Goal: Task Accomplishment & Management: Manage account settings

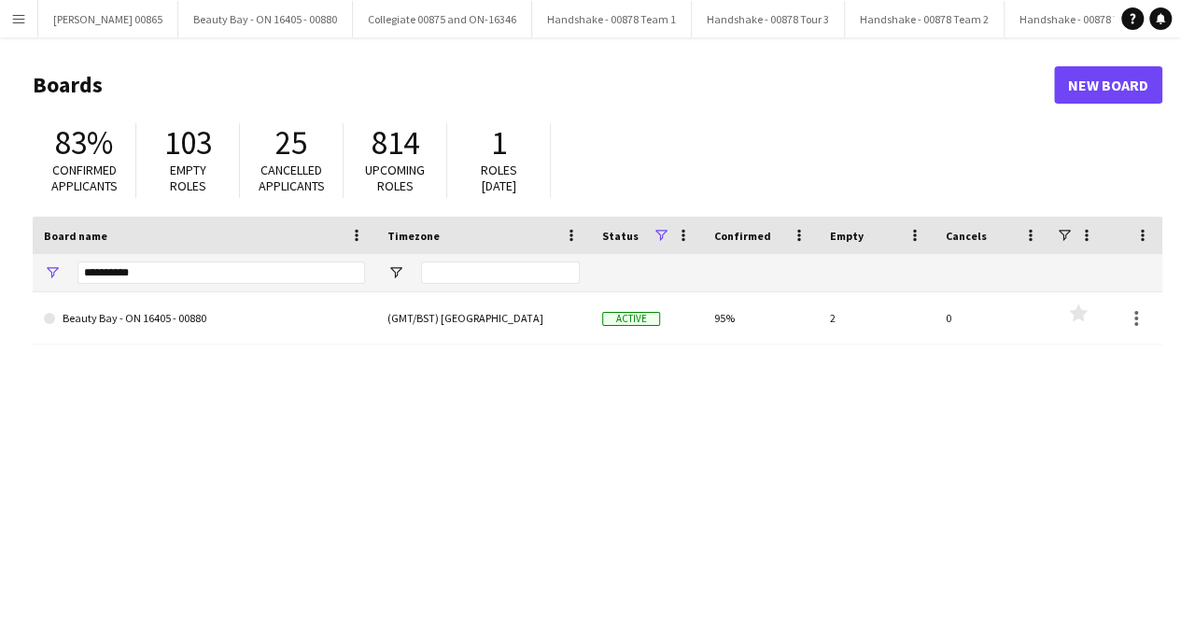
click at [21, 19] on app-icon "Menu" at bounding box center [18, 18] width 15 height 15
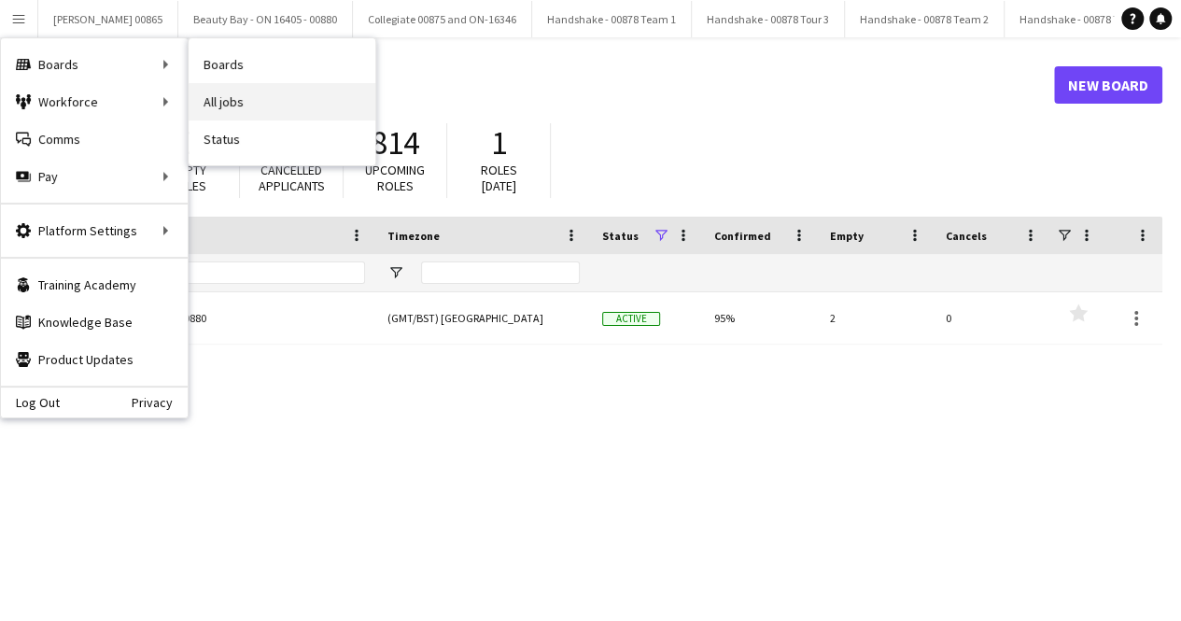
click at [265, 94] on link "All jobs" at bounding box center [282, 101] width 187 height 37
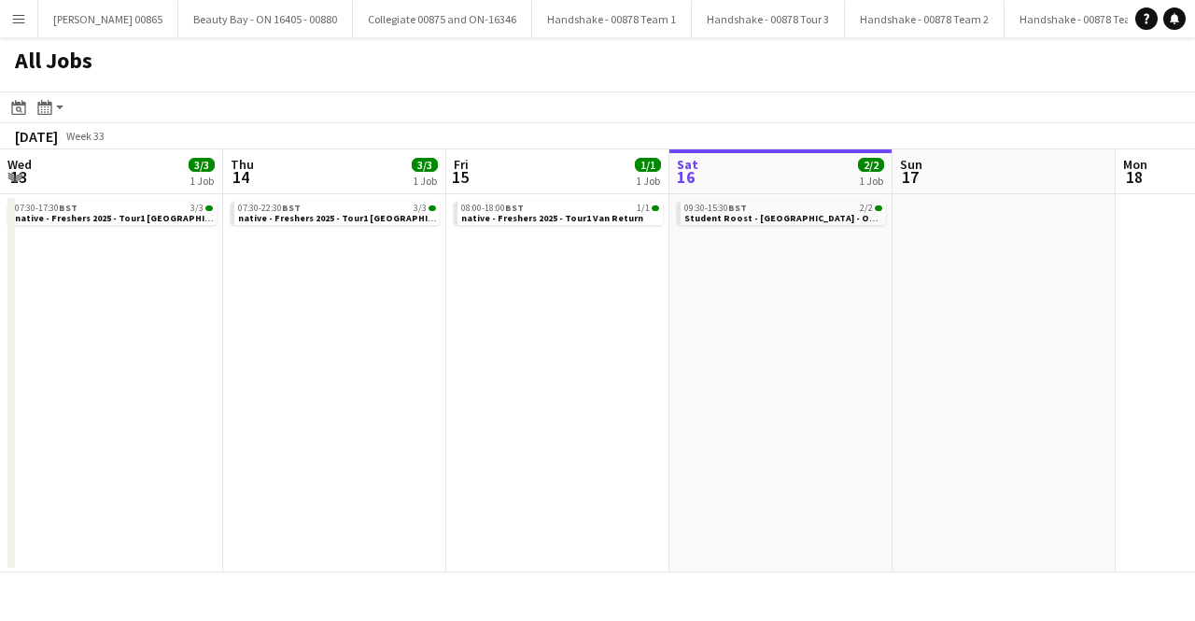
scroll to position [0, 446]
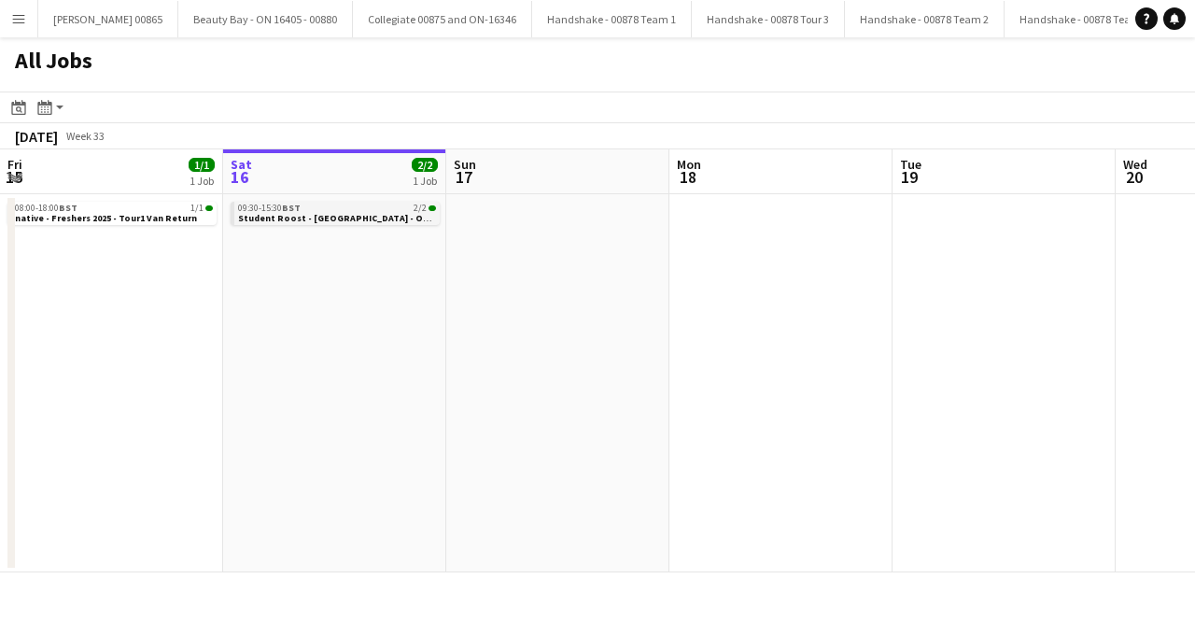
click at [286, 218] on span "Student Roost - [GEOGRAPHIC_DATA] - On-16926" at bounding box center [347, 218] width 218 height 12
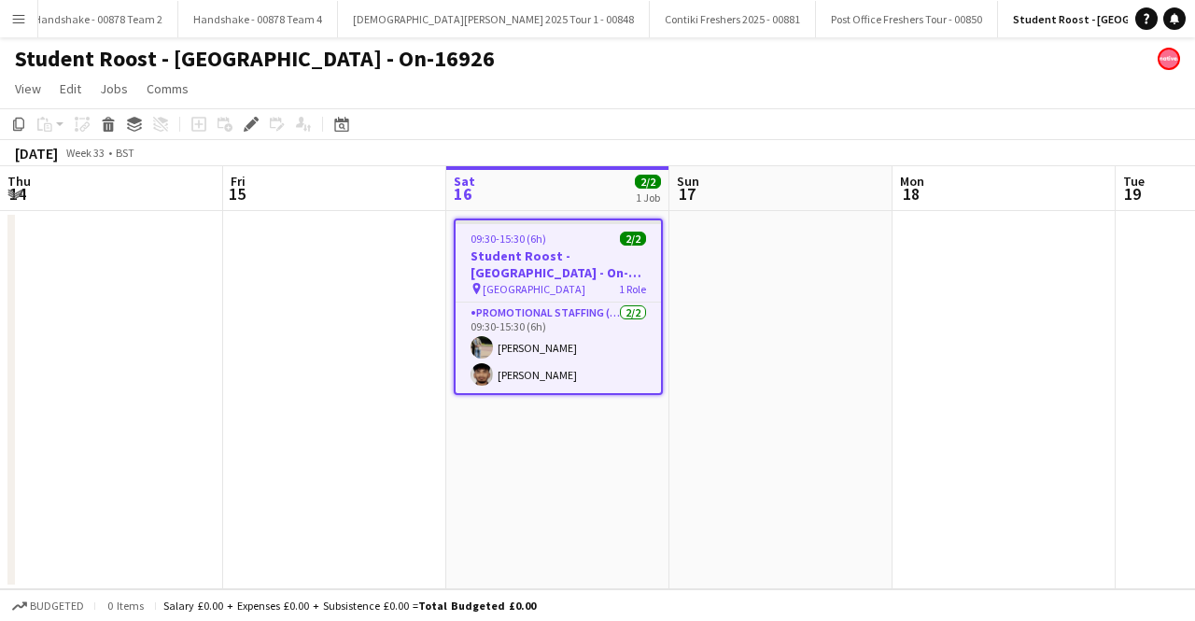
scroll to position [0, 642]
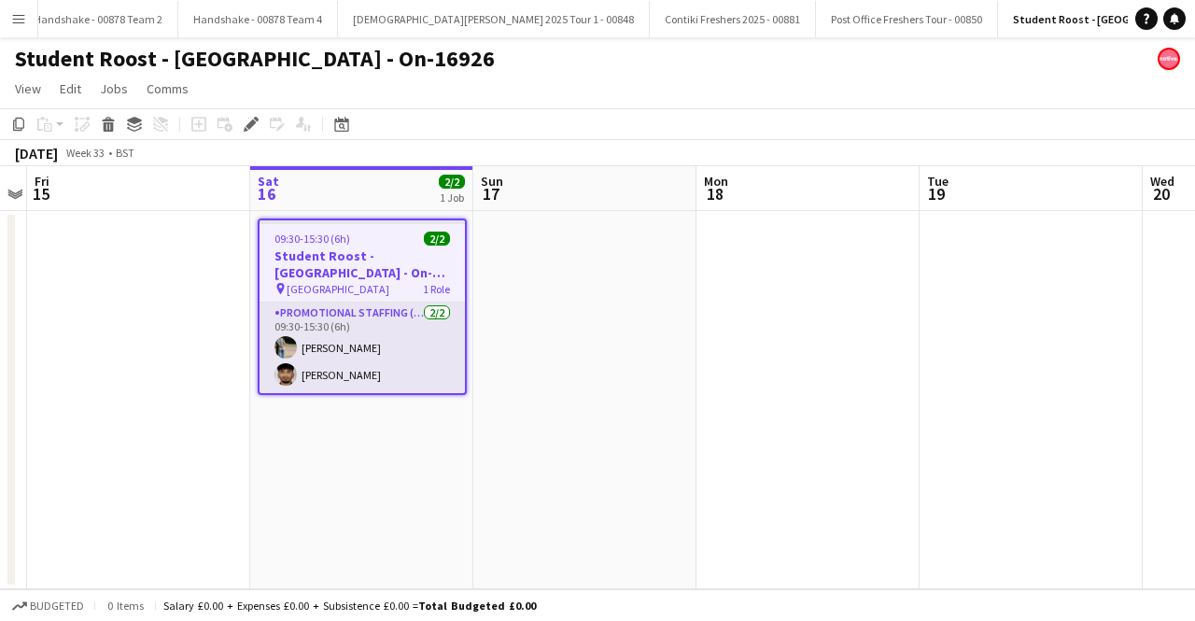
click at [365, 351] on app-card-role "Promotional Staffing (Brand Ambassadors) [DATE] 09:30-15:30 (6h) [PERSON_NAME] …" at bounding box center [362, 347] width 205 height 91
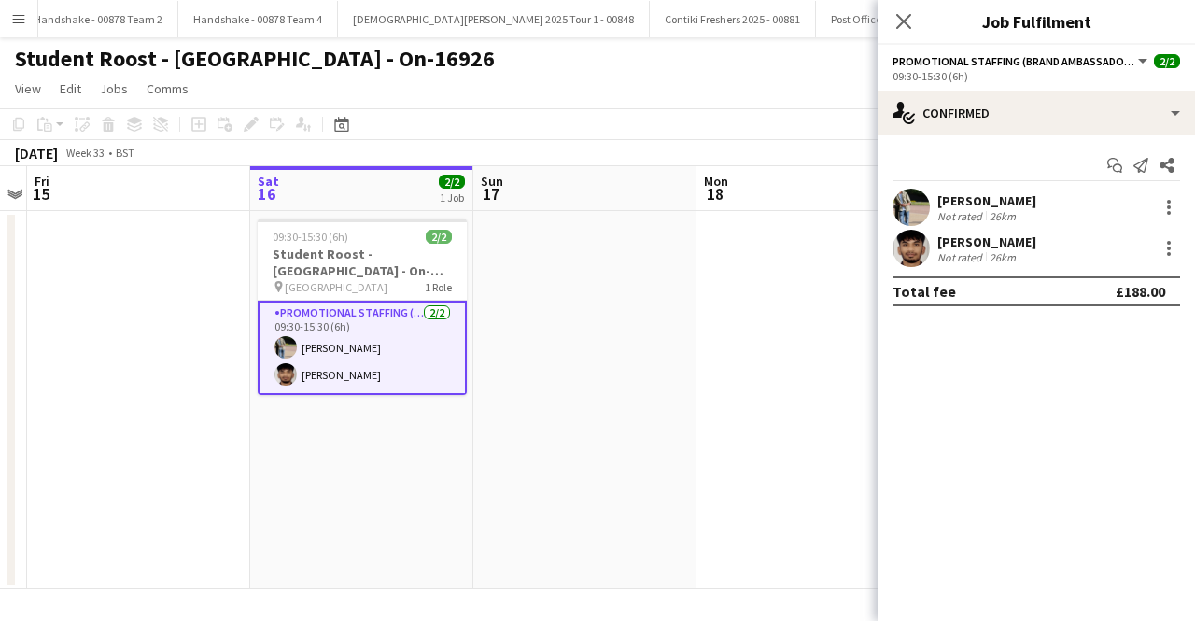
click at [916, 208] on app-user-avatar at bounding box center [910, 207] width 37 height 37
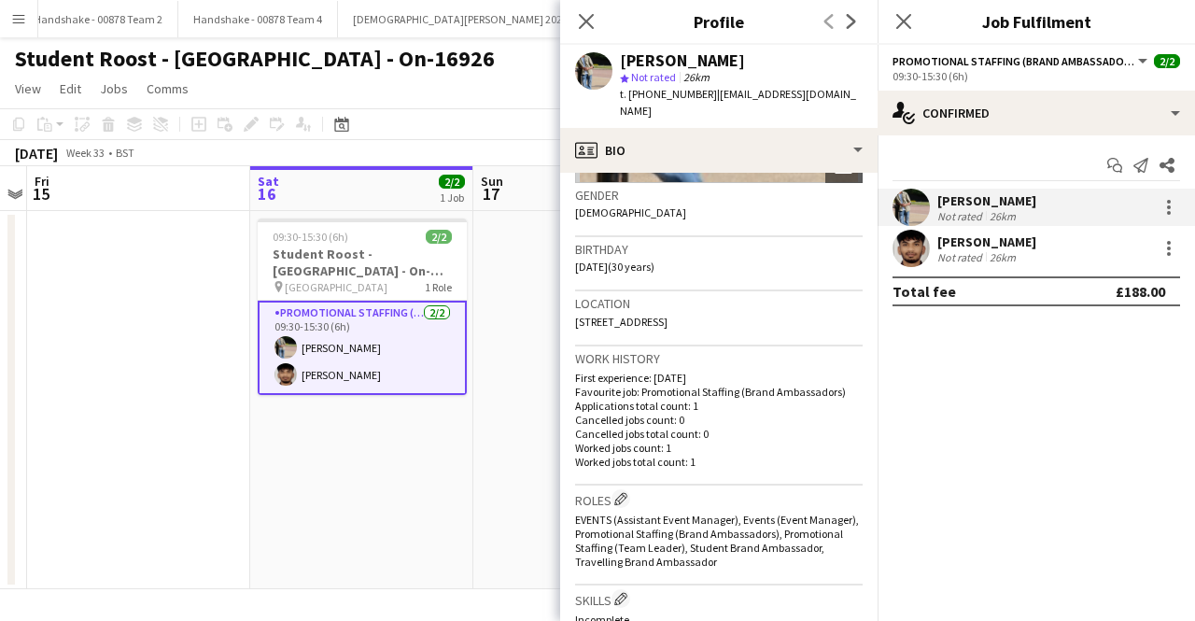
scroll to position [286, 0]
click at [952, 235] on div "[PERSON_NAME]" at bounding box center [986, 241] width 99 height 17
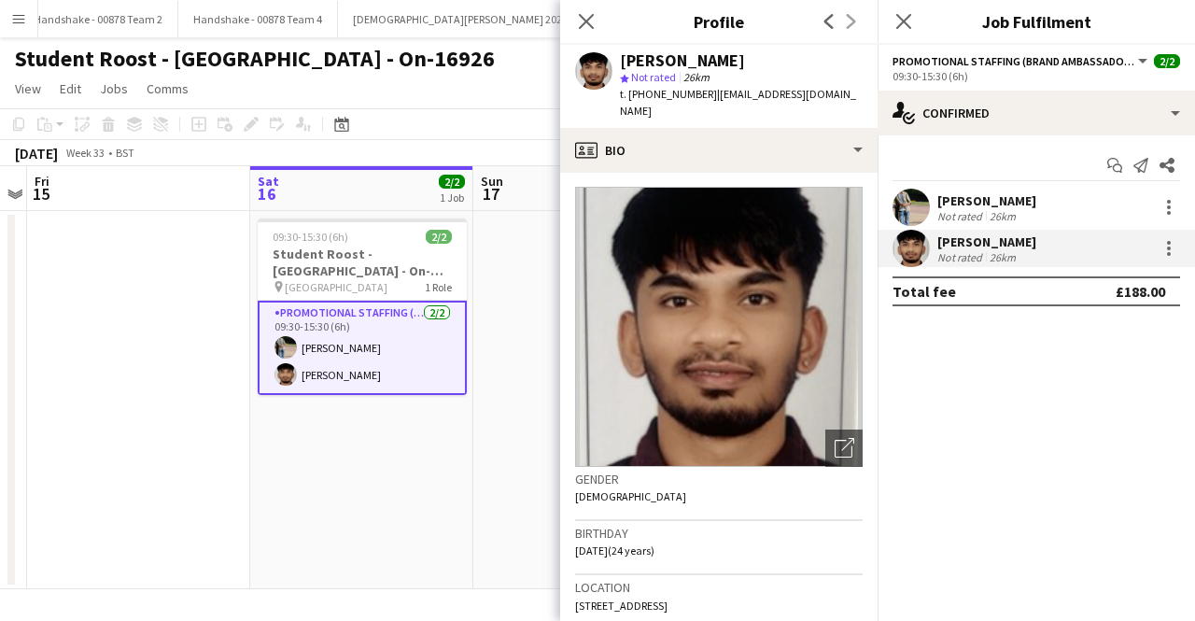
scroll to position [0, 0]
click at [342, 315] on app-card-role "Promotional Staffing (Brand Ambassadors) [DATE] 09:30-15:30 (6h) [PERSON_NAME] …" at bounding box center [362, 348] width 209 height 94
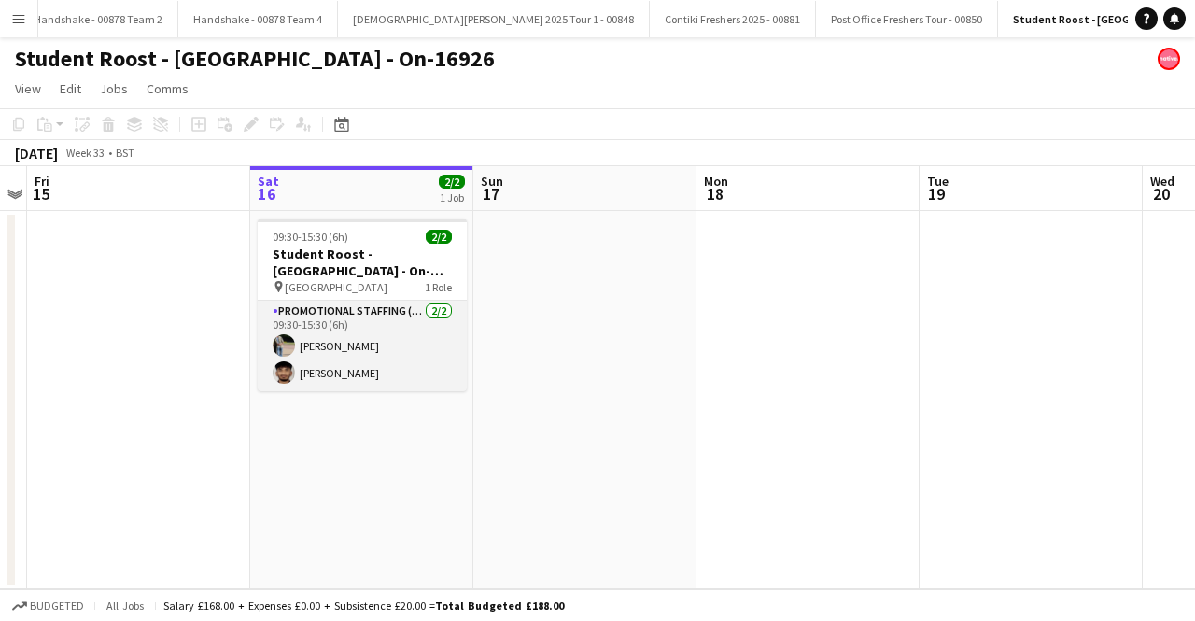
click at [348, 341] on app-card-role "Promotional Staffing (Brand Ambassadors) [DATE] 09:30-15:30 (6h) [PERSON_NAME] …" at bounding box center [362, 346] width 209 height 91
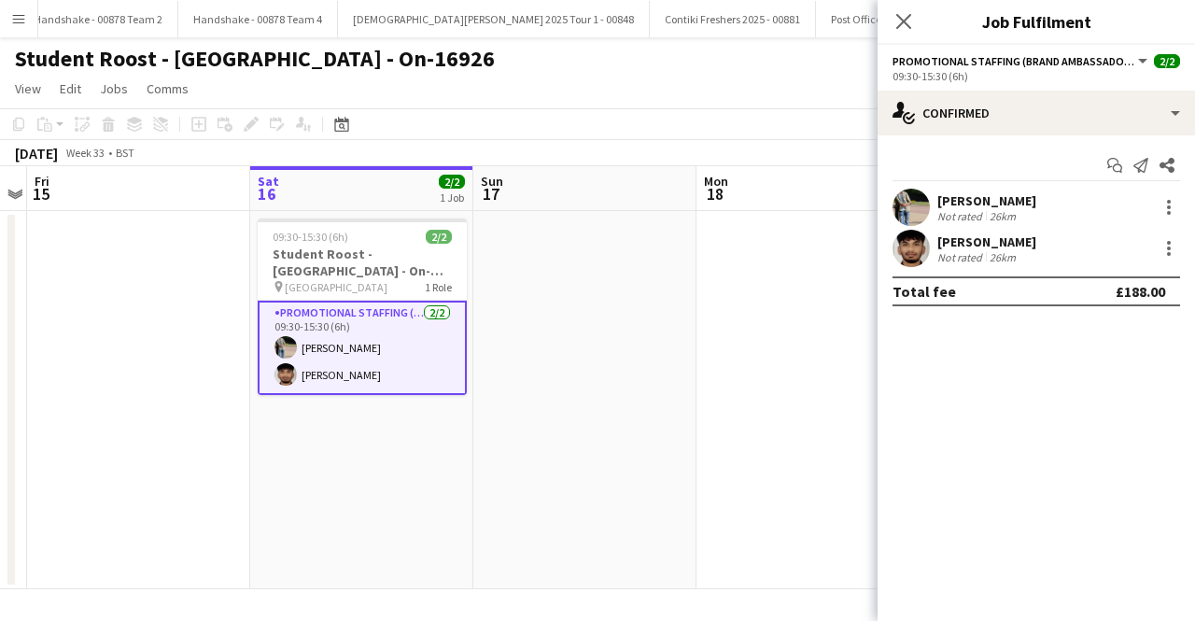
click at [986, 198] on div "[PERSON_NAME]" at bounding box center [986, 200] width 99 height 17
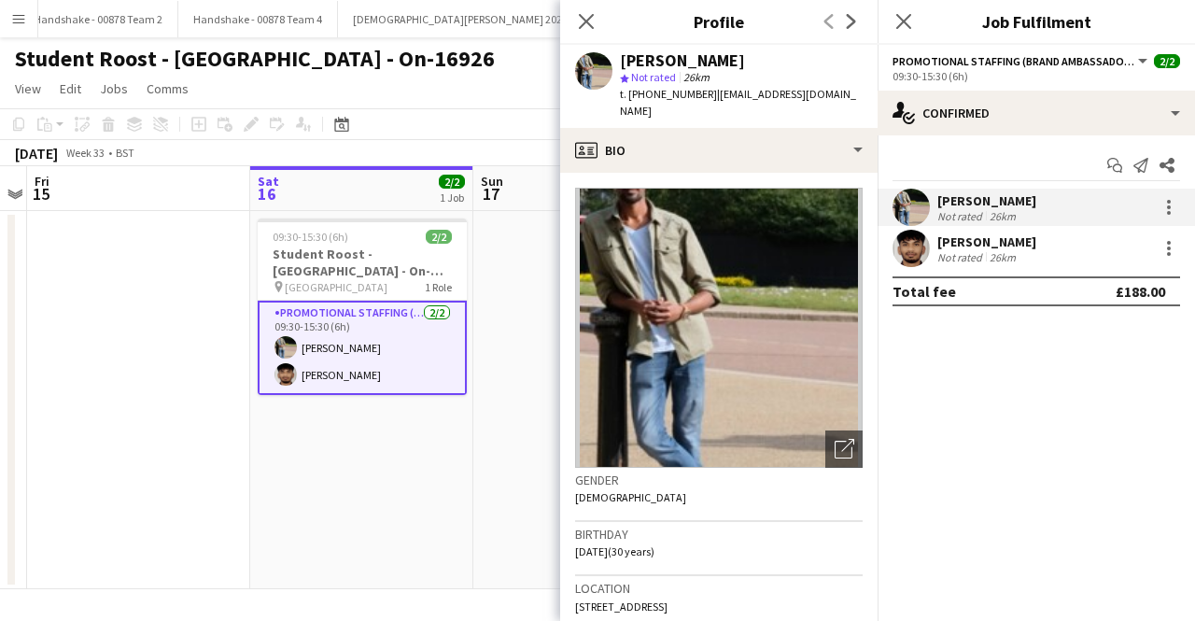
click at [747, 267] on img at bounding box center [719, 328] width 288 height 280
